Goal: Task Accomplishment & Management: Manage account settings

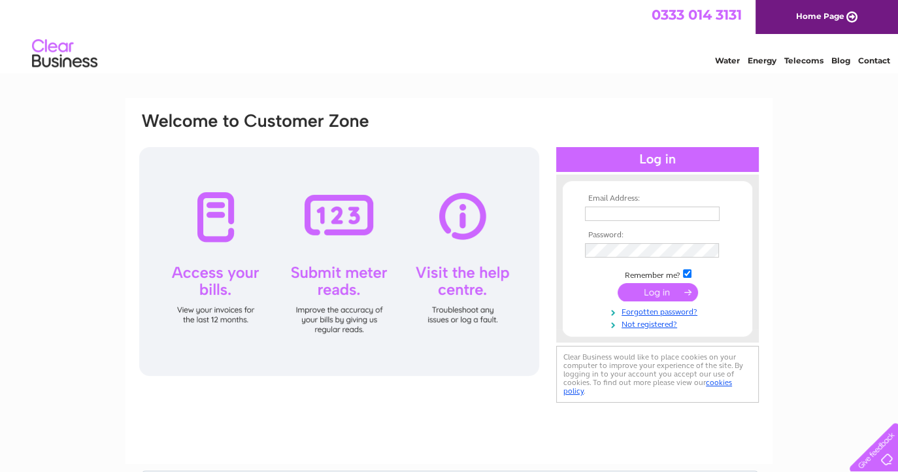
click at [697, 218] on input "text" at bounding box center [652, 213] width 135 height 14
type input "karen@abacuspg.co.uk"
click at [617, 284] on input "submit" at bounding box center [657, 293] width 80 height 18
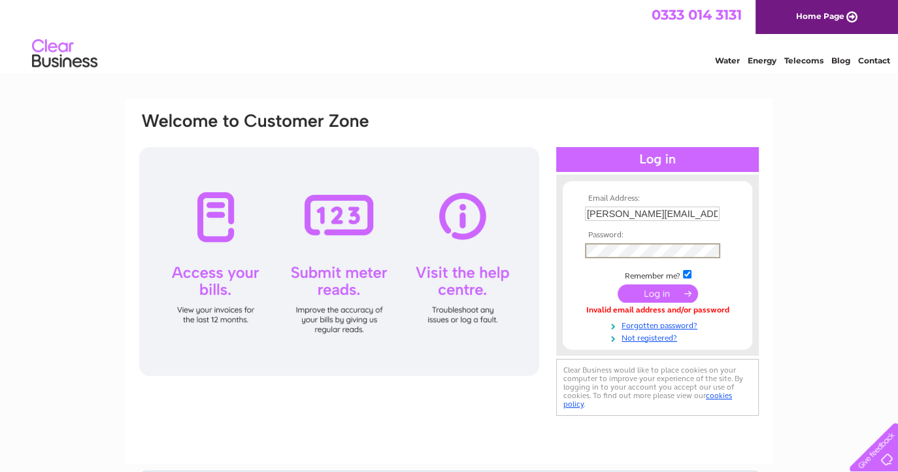
click at [661, 296] on input "submit" at bounding box center [657, 293] width 80 height 18
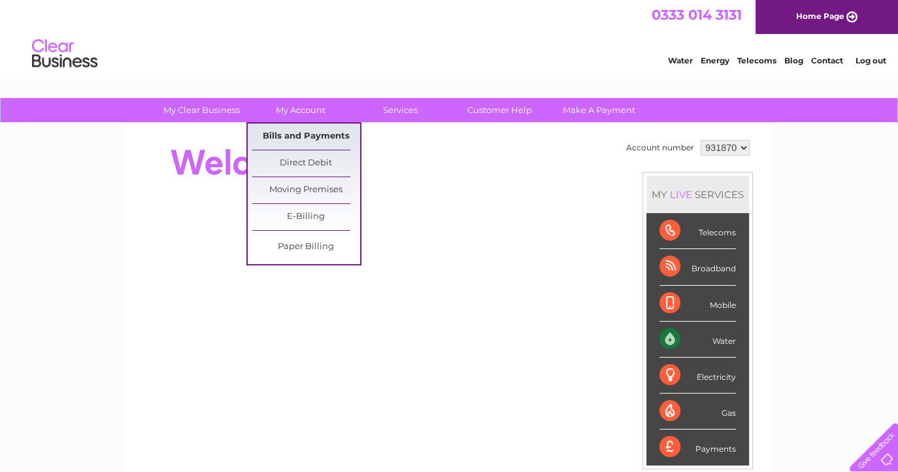
click at [302, 131] on link "Bills and Payments" at bounding box center [306, 136] width 108 height 26
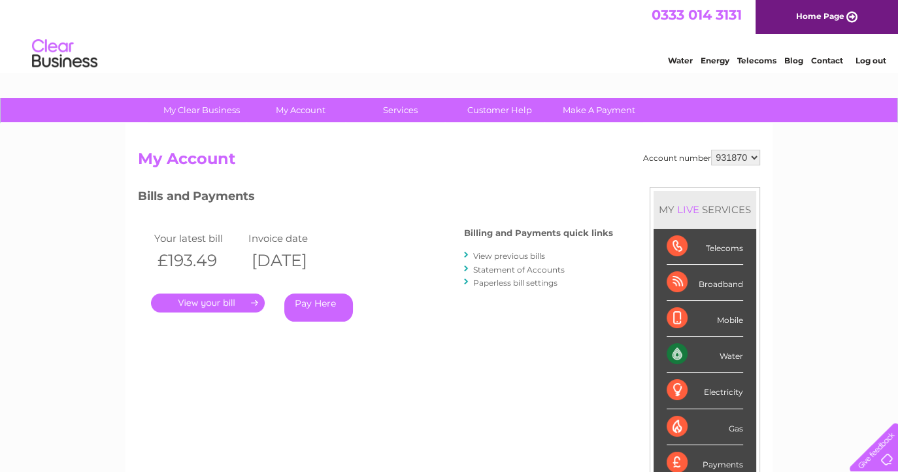
click at [227, 301] on link "." at bounding box center [208, 302] width 114 height 19
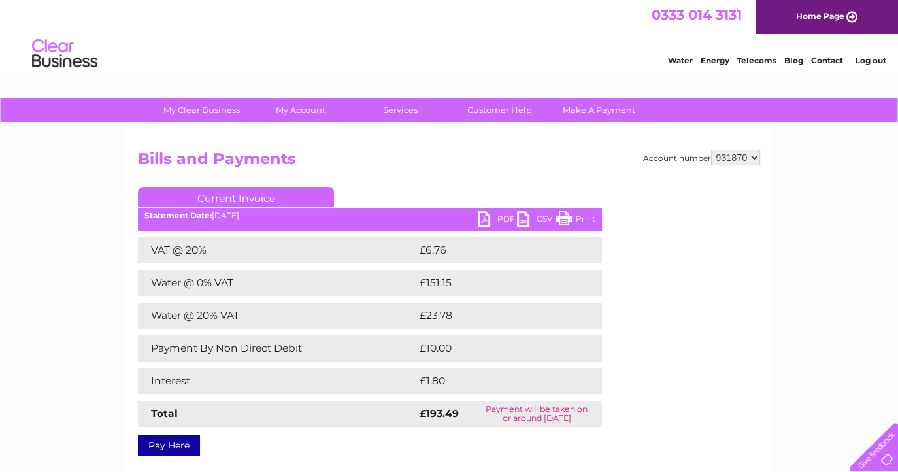
click at [182, 442] on link "Pay Here" at bounding box center [169, 444] width 62 height 21
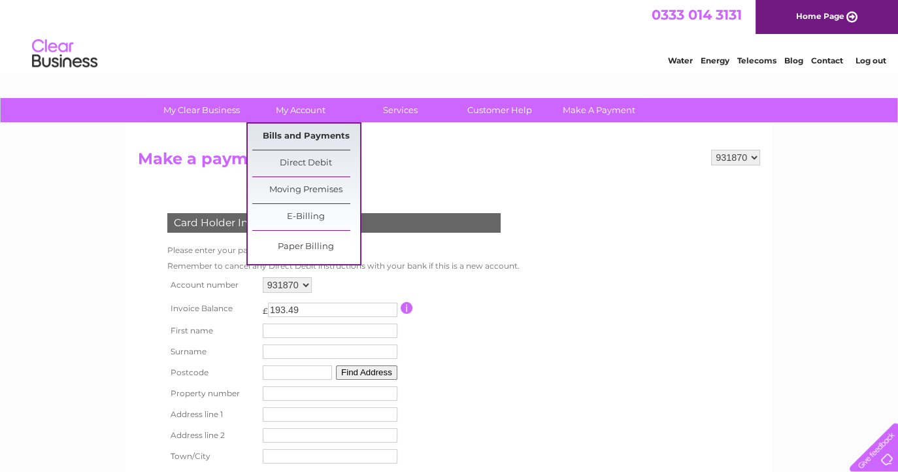
click at [293, 134] on link "Bills and Payments" at bounding box center [306, 136] width 108 height 26
click at [313, 134] on link "Bills and Payments" at bounding box center [306, 136] width 108 height 26
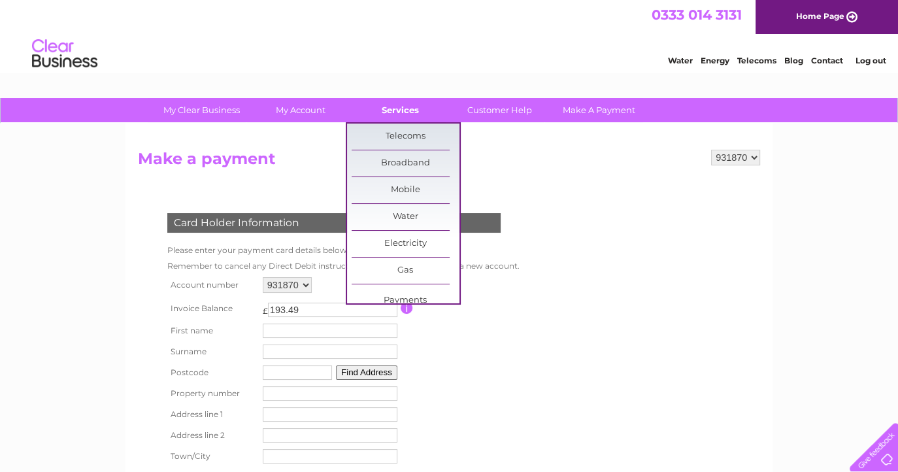
click at [404, 114] on link "Services" at bounding box center [400, 110] width 108 height 24
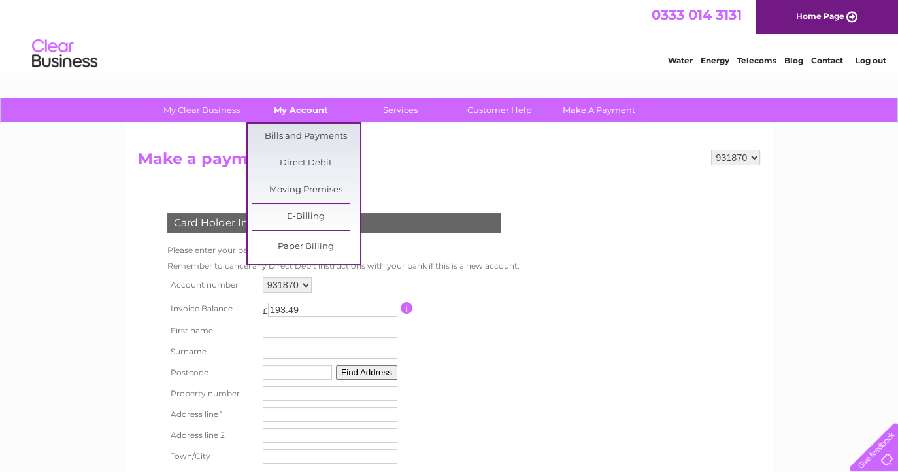
click at [302, 112] on link "My Account" at bounding box center [301, 110] width 108 height 24
click at [300, 141] on link "Bills and Payments" at bounding box center [306, 136] width 108 height 26
click at [297, 132] on link "Bills and Payments" at bounding box center [306, 136] width 108 height 26
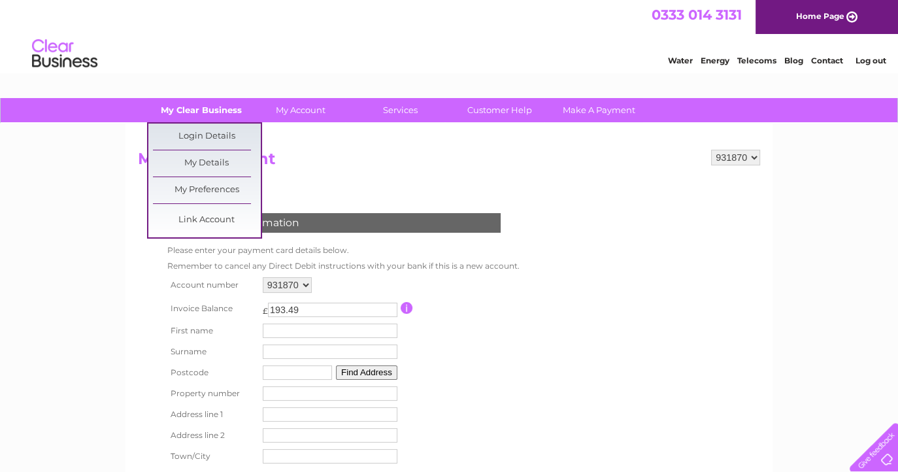
click at [196, 112] on link "My Clear Business" at bounding box center [202, 110] width 108 height 24
click at [192, 163] on link "My Details" at bounding box center [207, 163] width 108 height 26
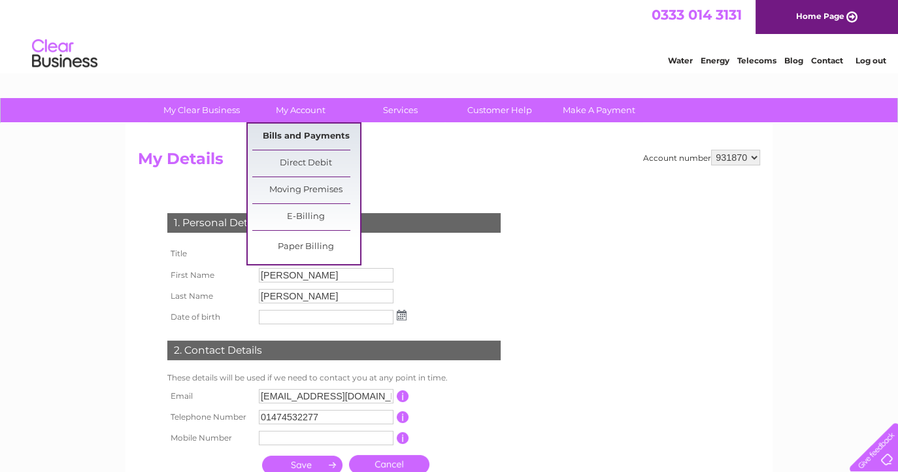
click at [295, 131] on link "Bills and Payments" at bounding box center [306, 136] width 108 height 26
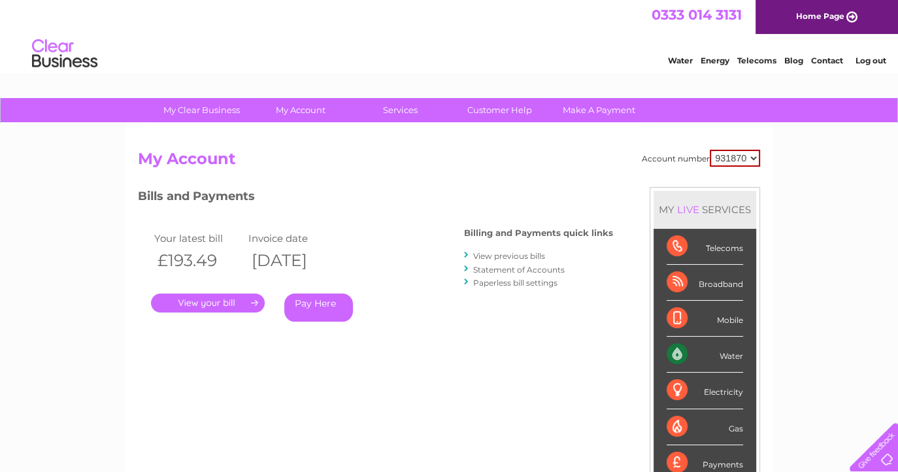
click at [196, 306] on link "." at bounding box center [208, 302] width 114 height 19
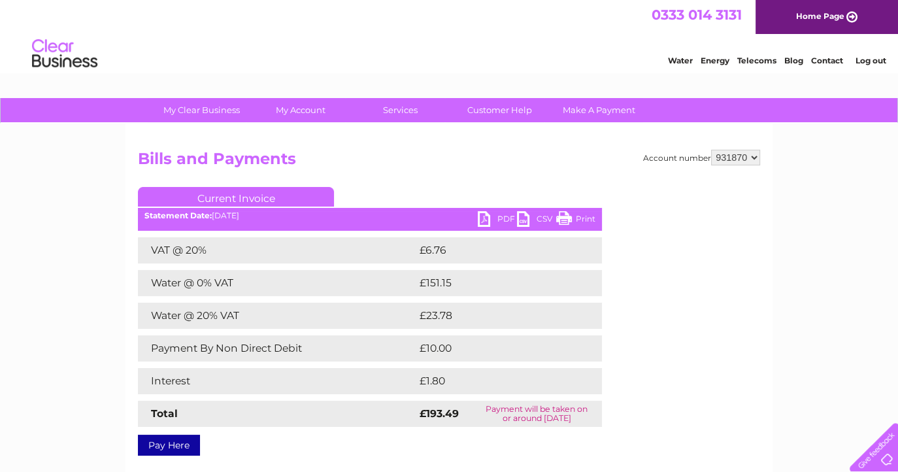
click at [485, 216] on link "PDF" at bounding box center [497, 220] width 39 height 19
